Goal: Task Accomplishment & Management: Manage account settings

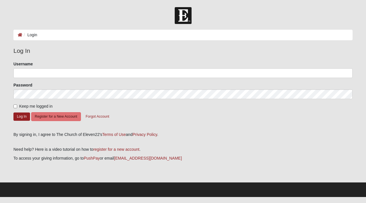
click at [108, 37] on ol "Login" at bounding box center [182, 35] width 339 height 11
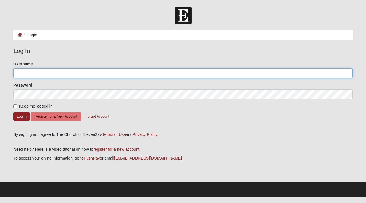
click at [89, 72] on input "Username" at bounding box center [182, 73] width 339 height 10
type input "happpypants.south@gmail.com"
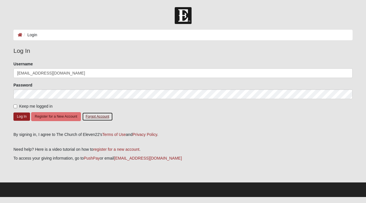
click at [96, 117] on button "Forgot Account" at bounding box center [97, 116] width 31 height 9
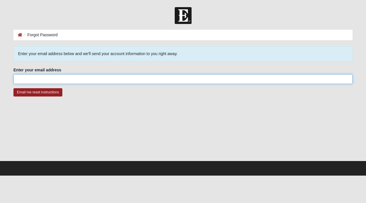
click at [69, 82] on input "Enter your email address" at bounding box center [182, 79] width 339 height 10
type input "a"
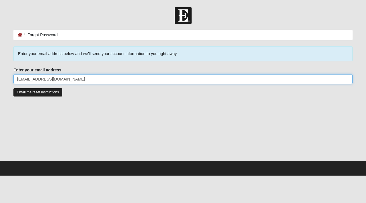
type input "[EMAIL_ADDRESS][DOMAIN_NAME]"
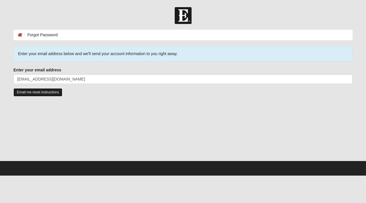
click at [35, 92] on input "Email me reset instructions" at bounding box center [37, 92] width 49 height 8
